Goal: Task Accomplishment & Management: Complete application form

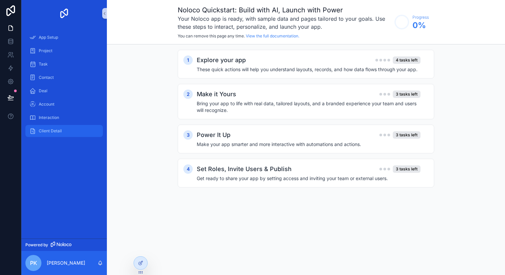
click at [55, 132] on span "Client Detail" at bounding box center [50, 130] width 23 height 5
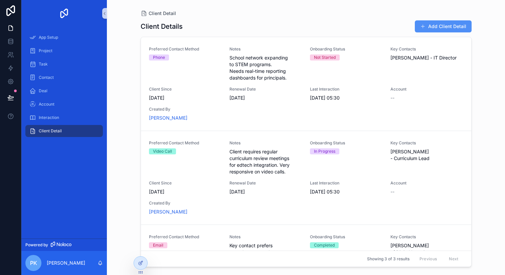
click at [440, 31] on button "Add Client Detail" at bounding box center [443, 26] width 57 height 12
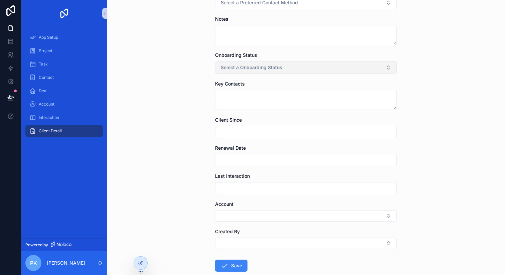
scroll to position [93, 0]
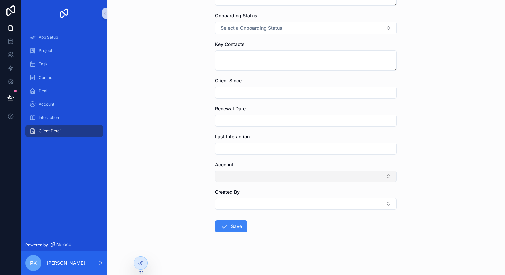
click at [248, 172] on button "Select Button" at bounding box center [306, 176] width 182 height 11
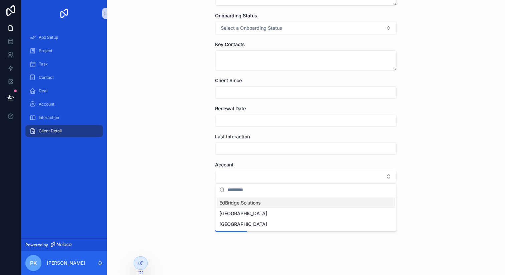
click at [201, 176] on div "Client Detail Add Client Detail Add Client Detail Preferred Contact Method Sele…" at bounding box center [306, 44] width 398 height 275
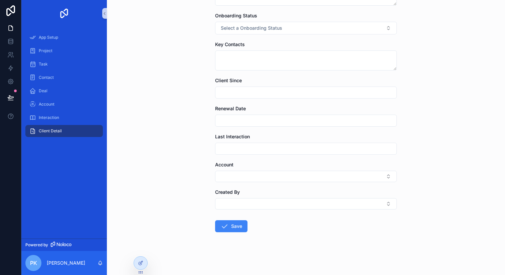
scroll to position [0, 0]
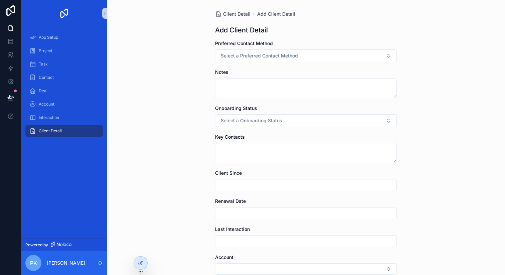
click at [49, 57] on div "Project" at bounding box center [64, 50] width 86 height 13
click at [49, 64] on div "Task" at bounding box center [64, 64] width 70 height 11
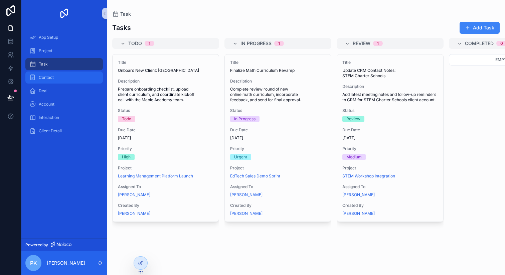
click at [51, 75] on span "Contact" at bounding box center [46, 77] width 15 height 5
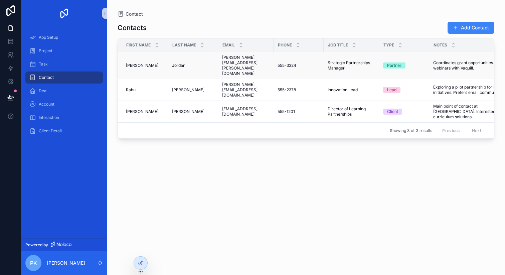
click at [146, 64] on td "[PERSON_NAME] [PERSON_NAME]" at bounding box center [143, 65] width 50 height 27
click at [71, 89] on div "Deal" at bounding box center [64, 91] width 70 height 11
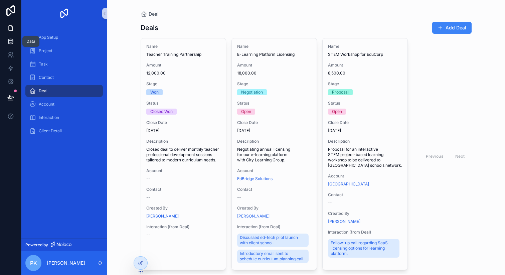
click at [11, 41] on icon at bounding box center [10, 41] width 7 height 7
